Goal: Register for event/course

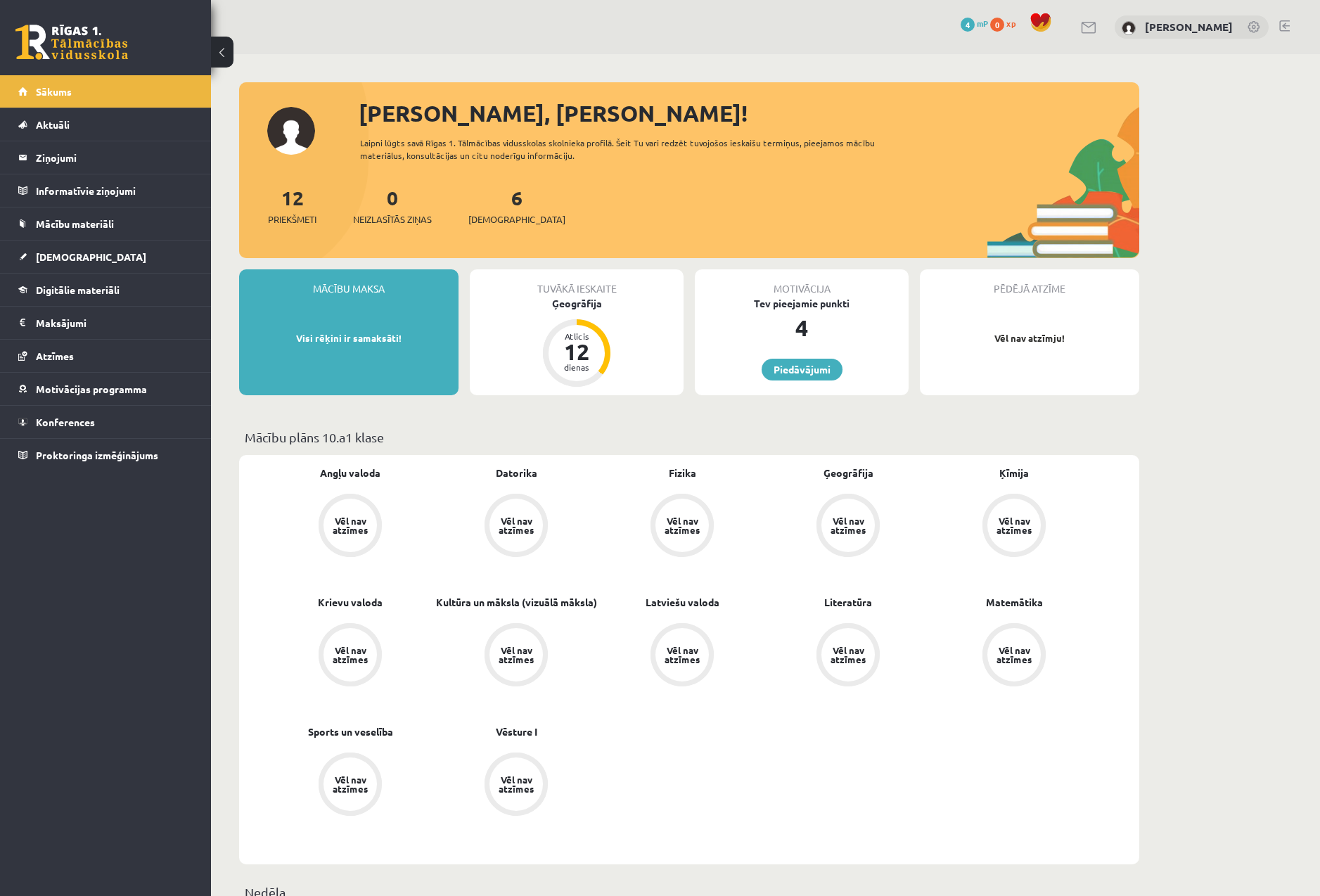
click at [536, 330] on div "Tuvākā ieskaite Ģeogrāfija Atlicis 12 dienas" at bounding box center [576, 332] width 214 height 126
click at [594, 355] on div "12" at bounding box center [577, 351] width 42 height 23
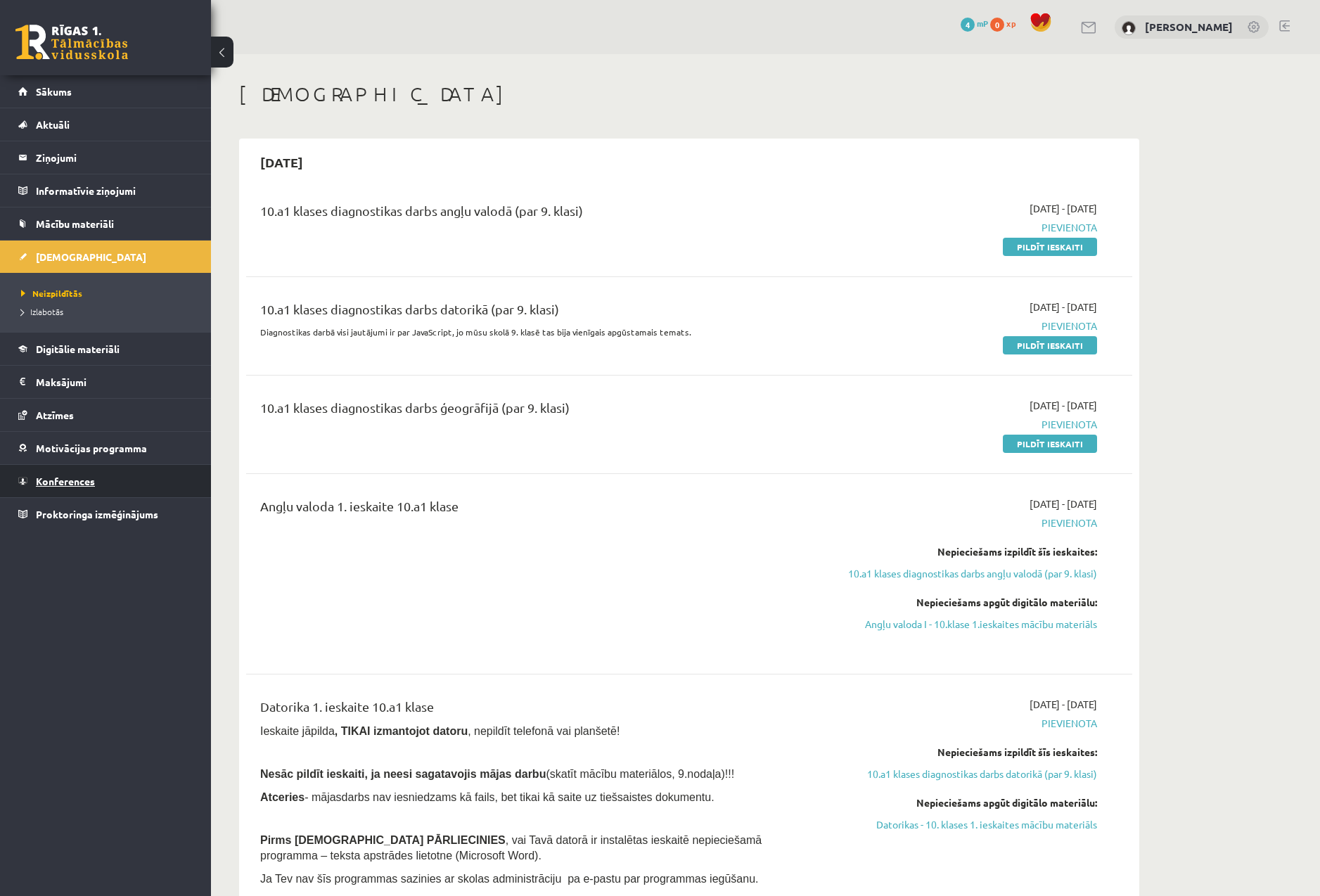
click at [100, 477] on link "Konferences" at bounding box center [106, 481] width 175 height 32
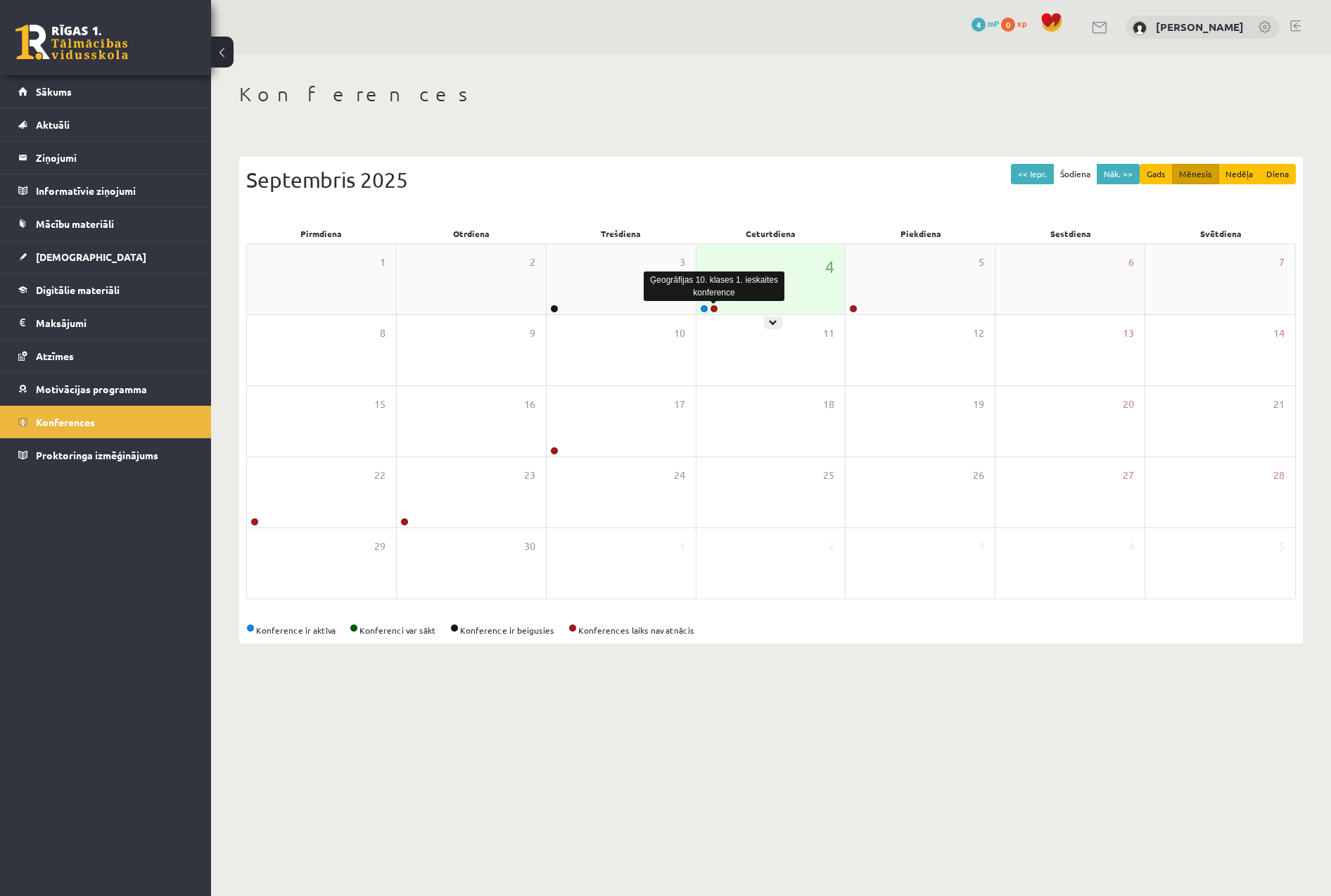
click at [714, 309] on link at bounding box center [714, 309] width 8 height 8
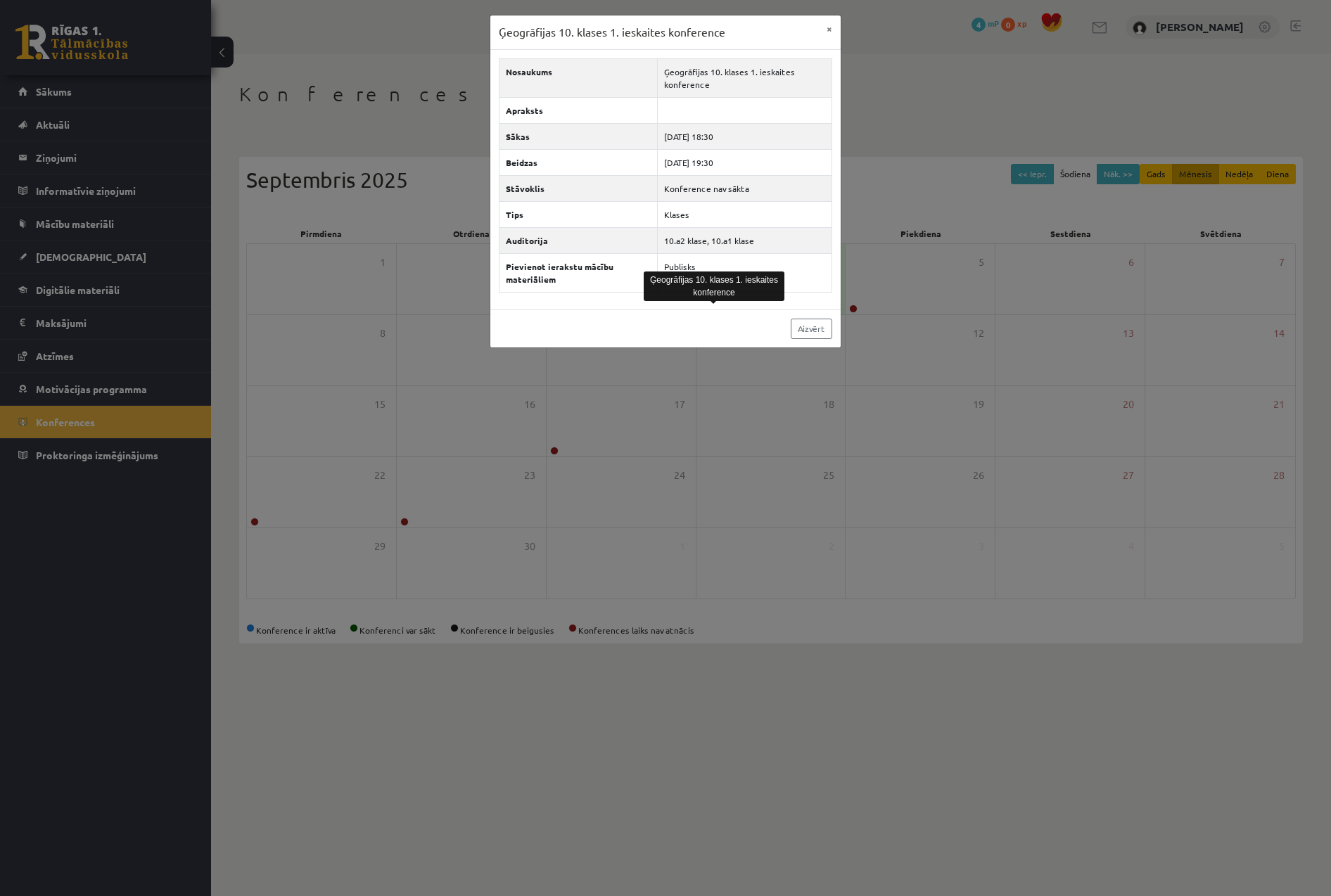
click at [739, 571] on div "Ģeogrāfijas 10. klases 1. ieskaites konference × Nosaukums Ģeogrāfijas 10. klas…" at bounding box center [665, 448] width 1331 height 896
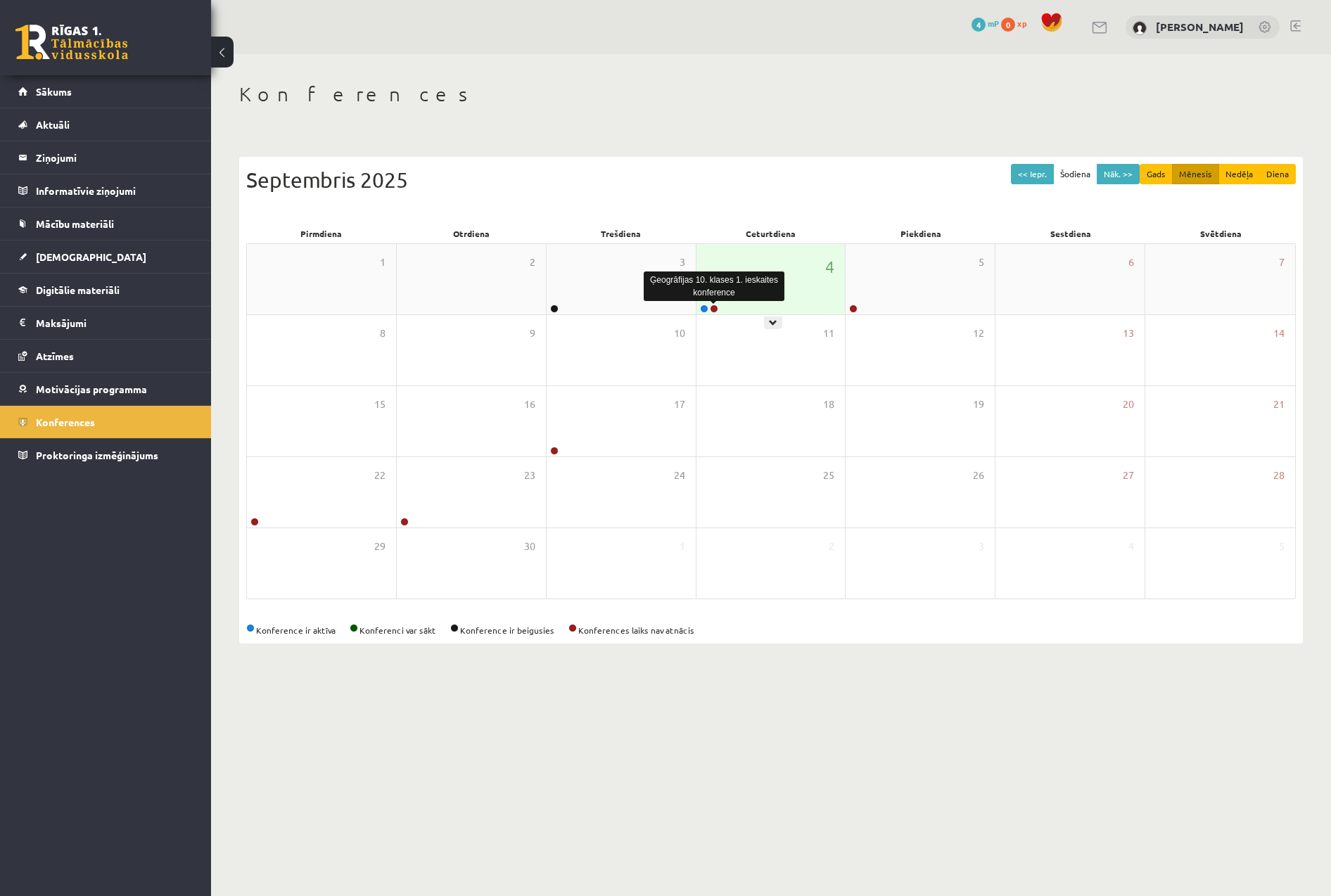
click at [714, 312] on link at bounding box center [714, 309] width 8 height 8
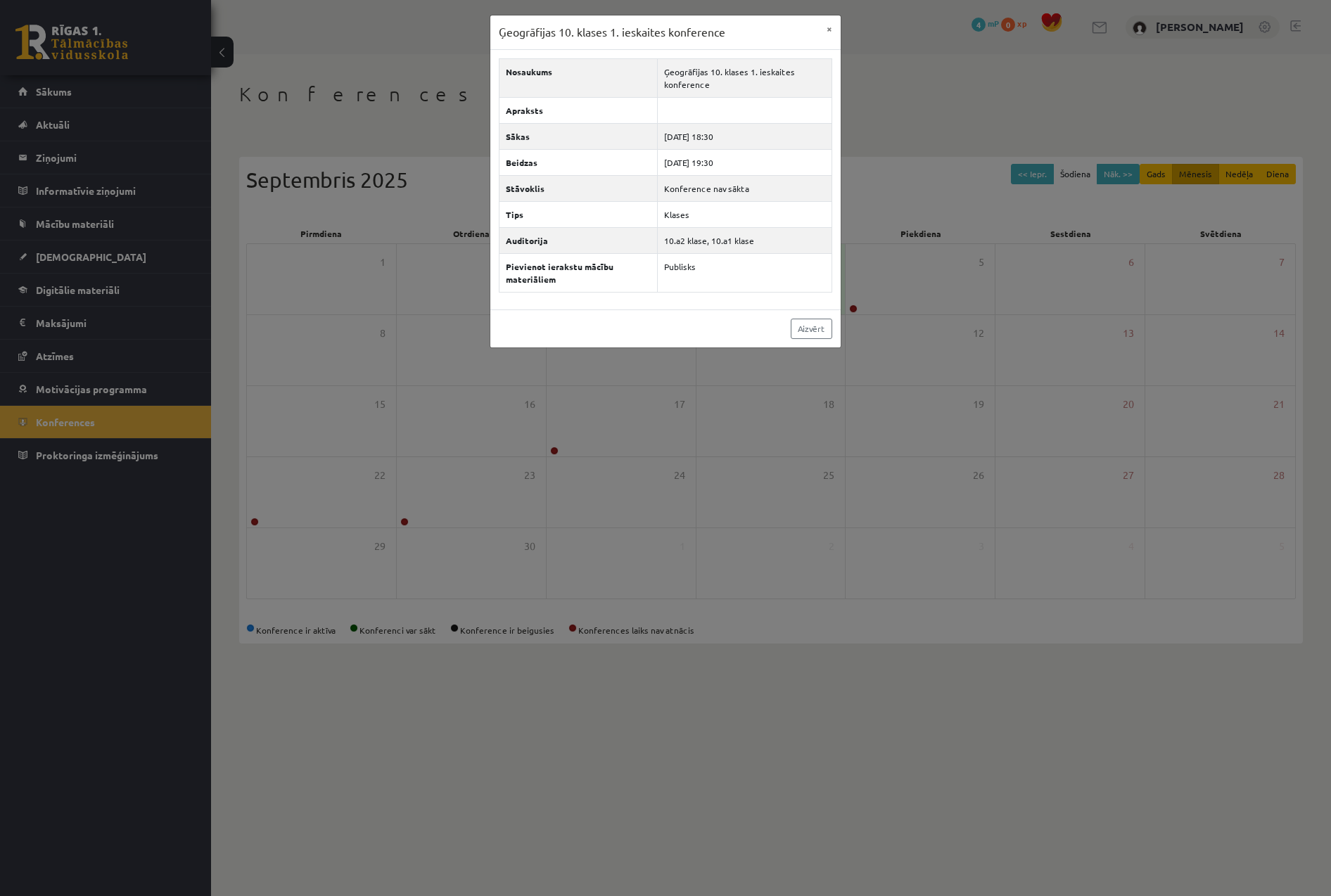
click at [781, 609] on div "Ģeogrāfijas 10. klases 1. ieskaites konference × Nosaukums Ģeogrāfijas 10. klas…" at bounding box center [665, 448] width 1331 height 896
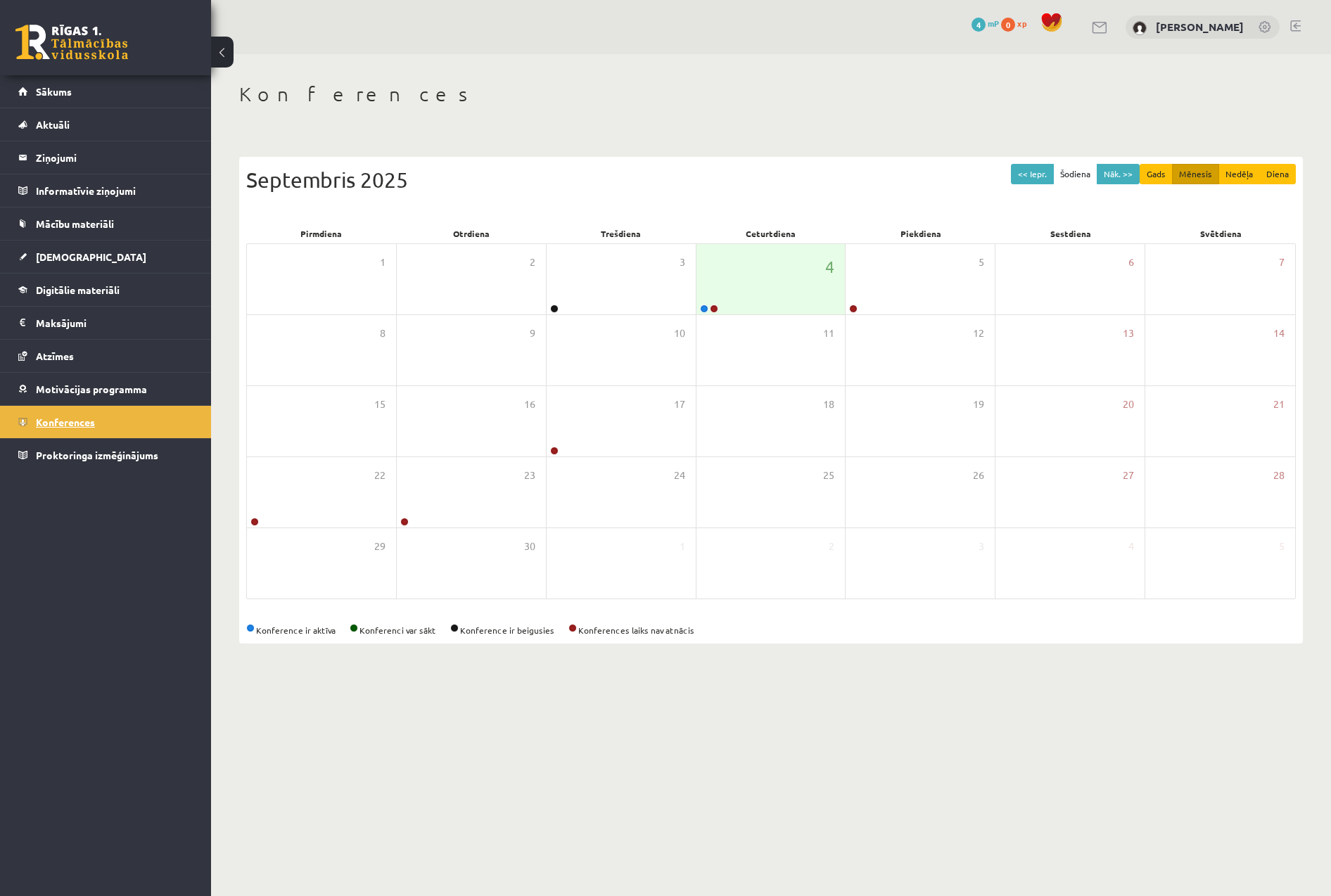
click at [128, 408] on link "Konferences" at bounding box center [106, 422] width 175 height 32
click at [52, 200] on legend "Informatīvie ziņojumi 0" at bounding box center [114, 191] width 158 height 32
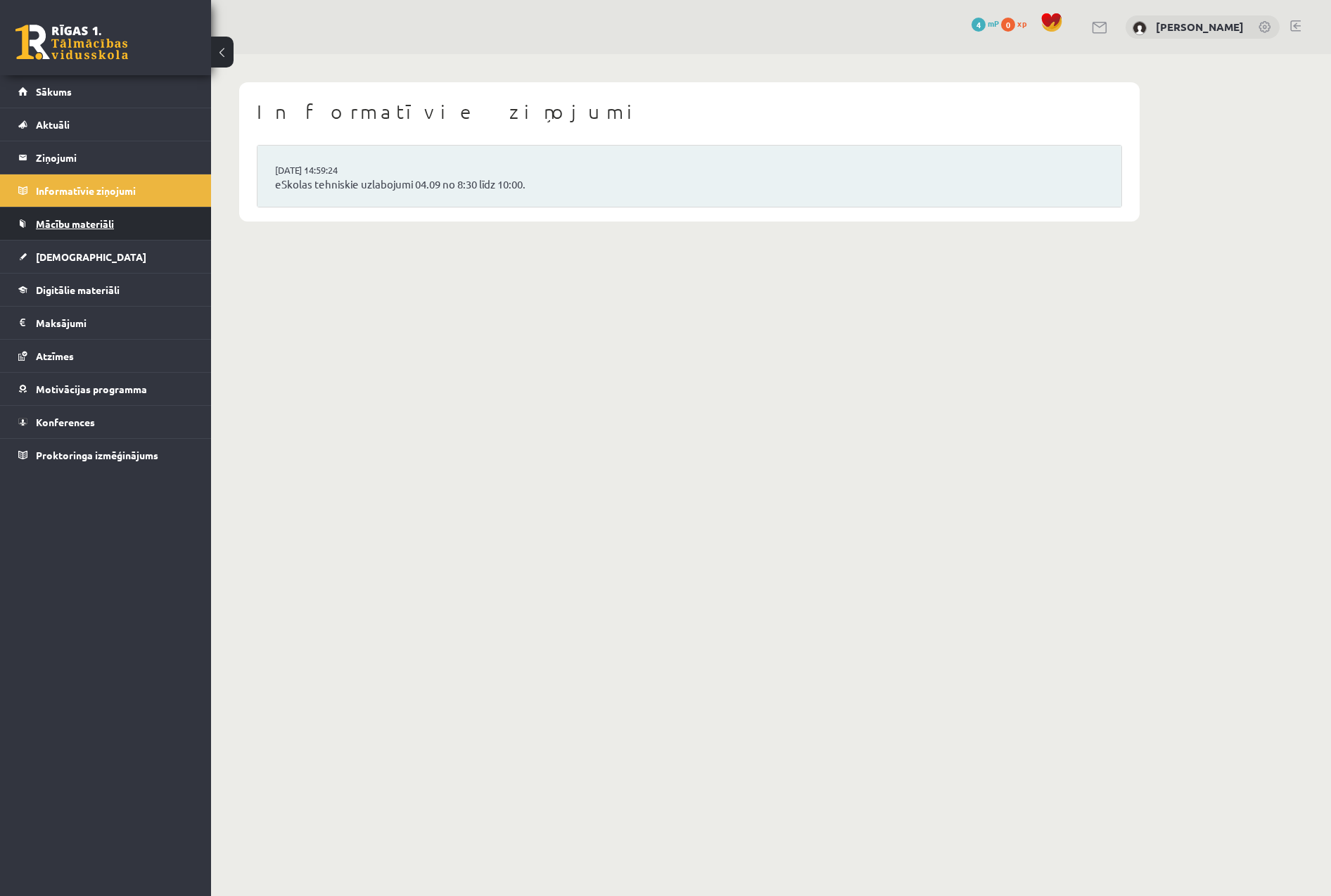
click at [91, 229] on span "Mācību materiāli" at bounding box center [74, 224] width 78 height 13
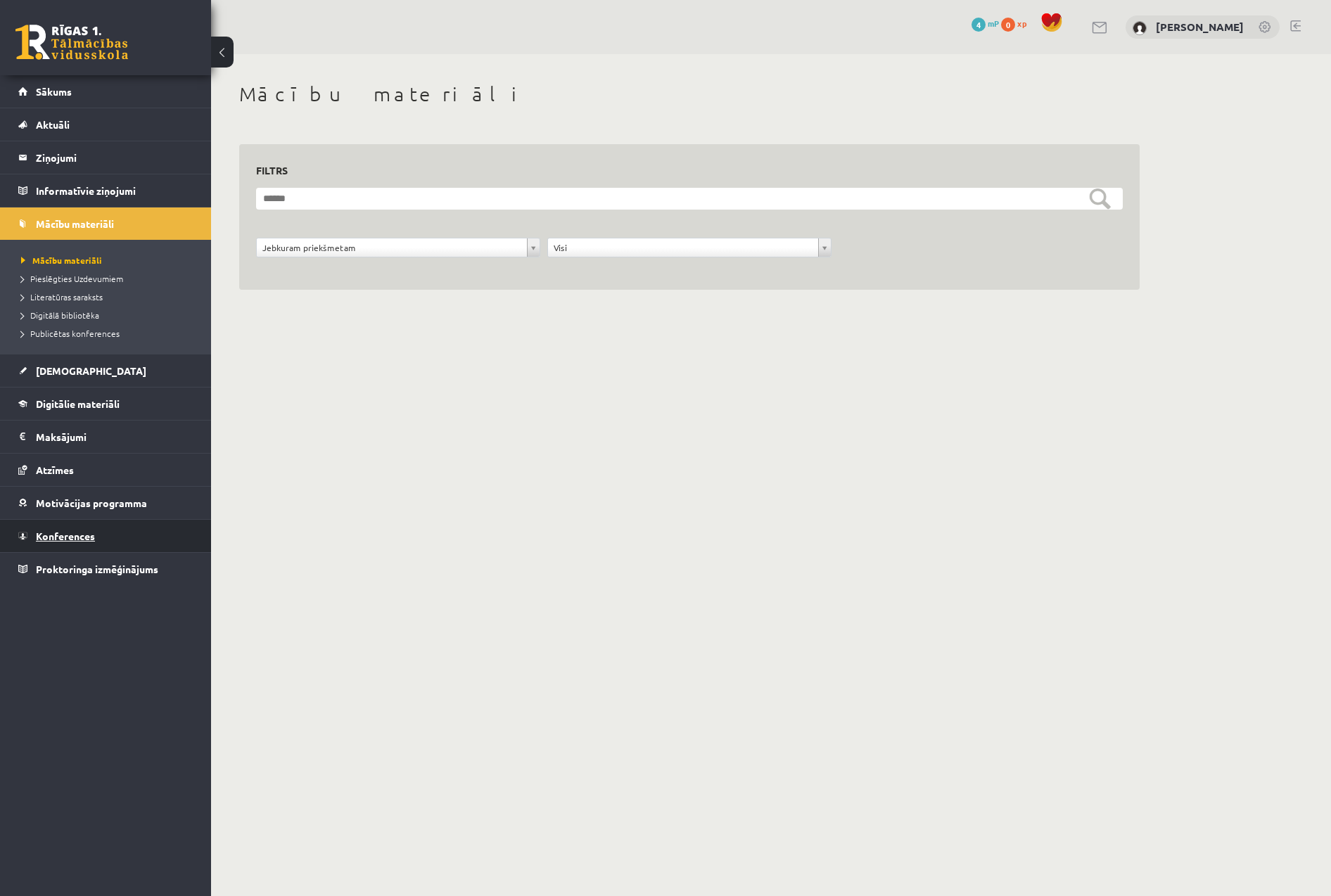
click at [74, 545] on link "Konferences" at bounding box center [106, 536] width 175 height 32
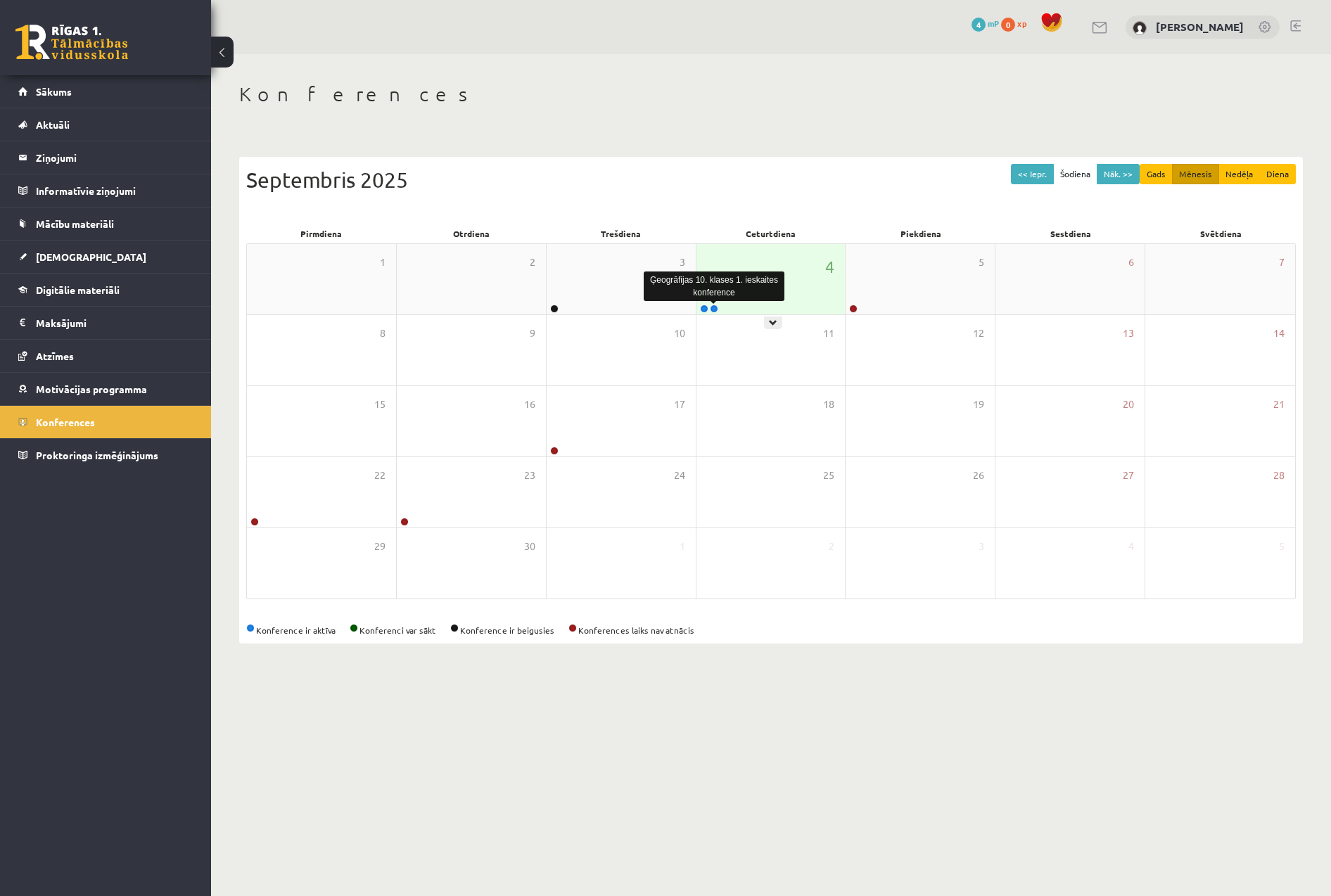
click at [714, 310] on link at bounding box center [714, 309] width 8 height 8
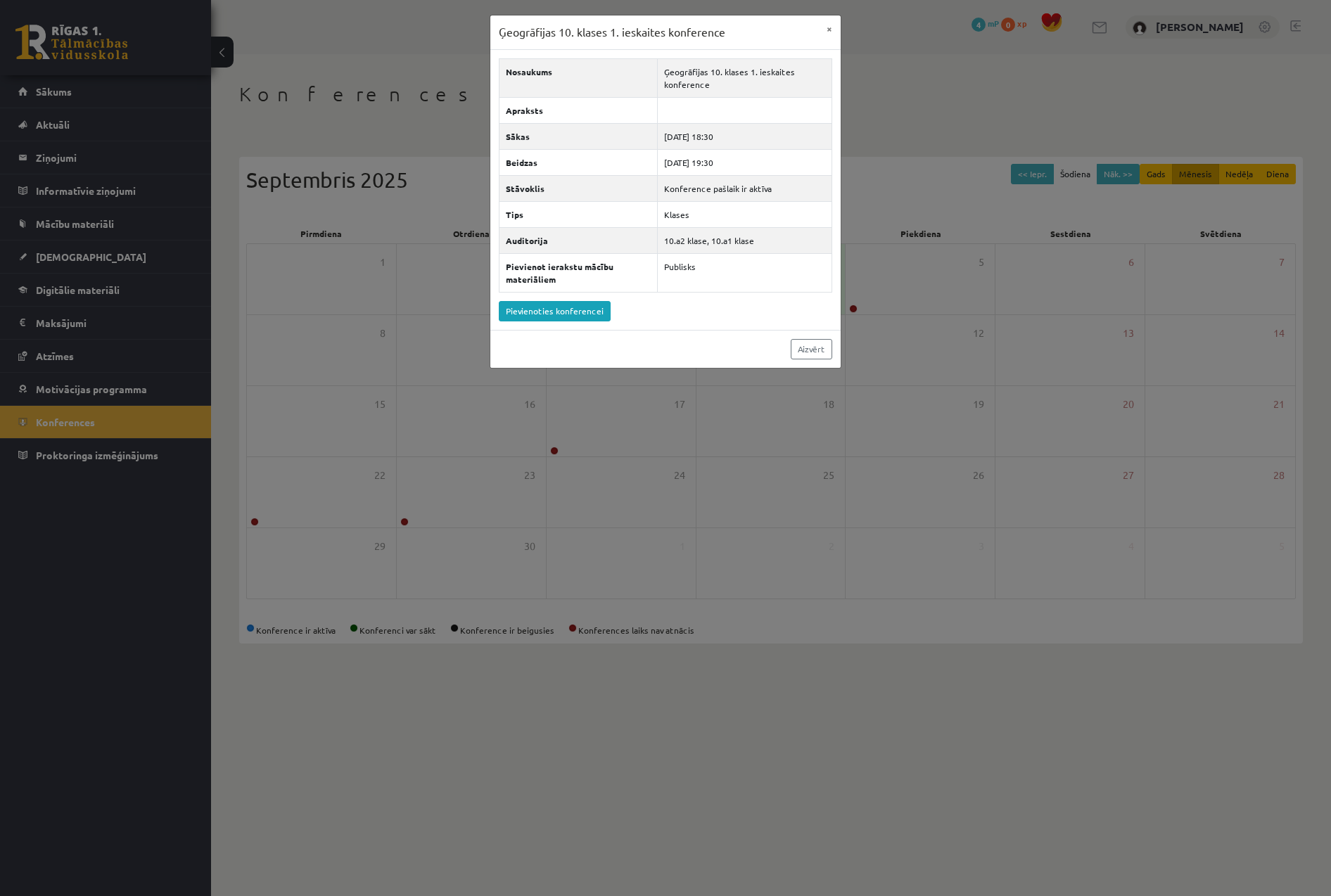
click at [650, 332] on div "Aizvērt" at bounding box center [665, 348] width 350 height 38
click at [583, 308] on link "Pievienoties konferencei" at bounding box center [554, 311] width 112 height 20
